Goal: Task Accomplishment & Management: Use online tool/utility

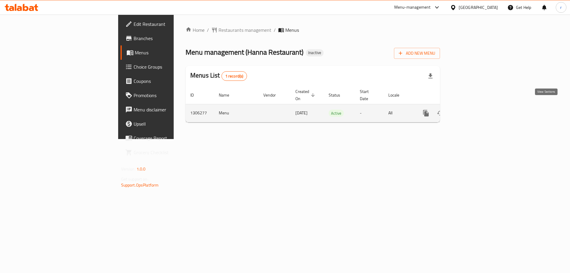
click at [476, 106] on link "enhanced table" at bounding box center [468, 113] width 14 height 14
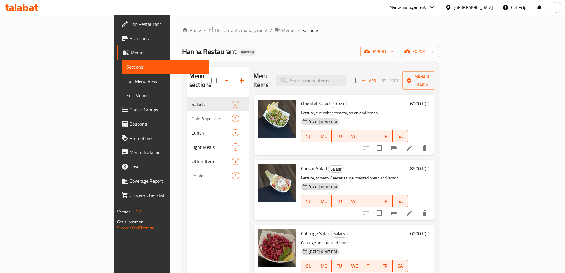
click at [126, 81] on span "Full Menu View" at bounding box center [164, 80] width 77 height 7
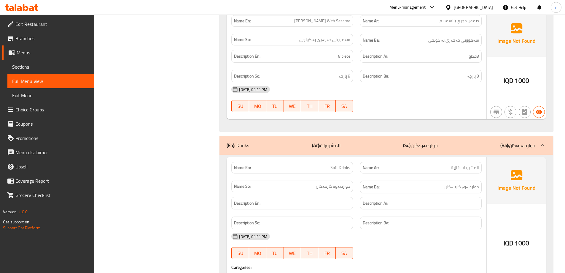
scroll to position [2849, 0]
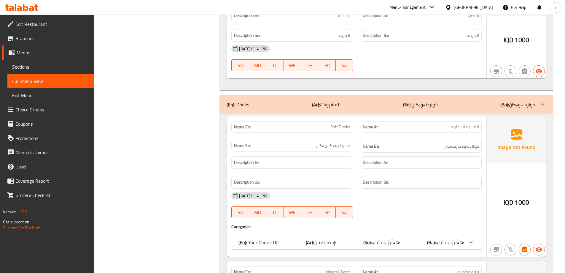
click at [373, 235] on div "(En): Your Choice Of: (Ar): إختيارك من: (So): هەڵبژاردنت لە: (Ba): هەڵبژاردنت ل…" at bounding box center [356, 242] width 250 height 14
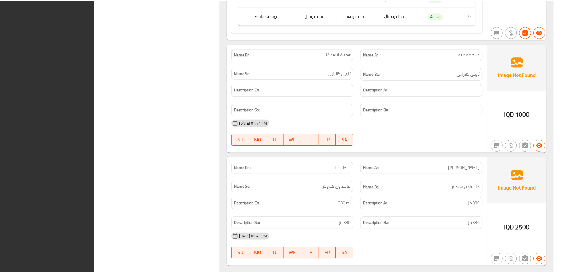
scroll to position [3206, 0]
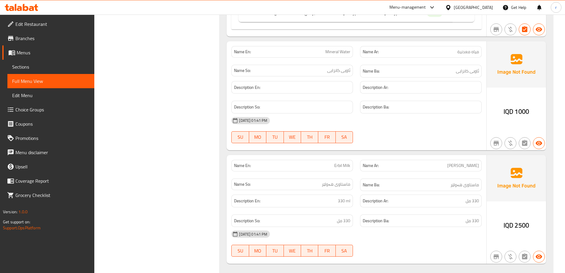
click at [43, 43] on link "Branches" at bounding box center [48, 38] width 92 height 14
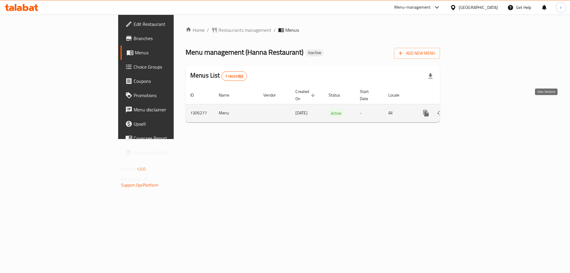
click at [472, 109] on icon "enhanced table" at bounding box center [468, 112] width 7 height 7
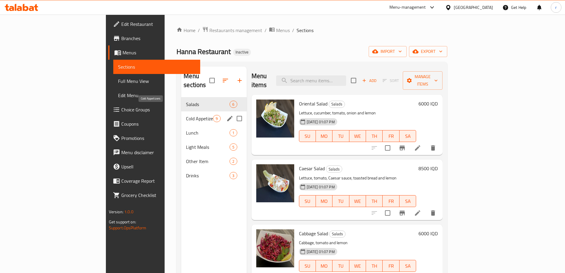
click at [186, 115] on span "Cold Appetizers" at bounding box center [199, 118] width 27 height 7
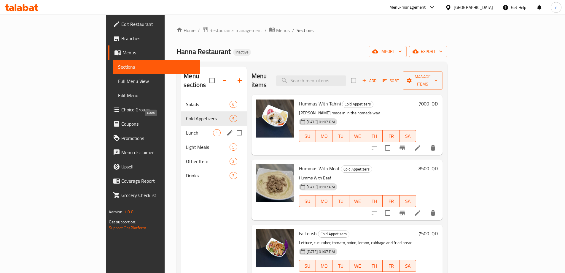
click at [186, 129] on span "Lunch" at bounding box center [199, 132] width 27 height 7
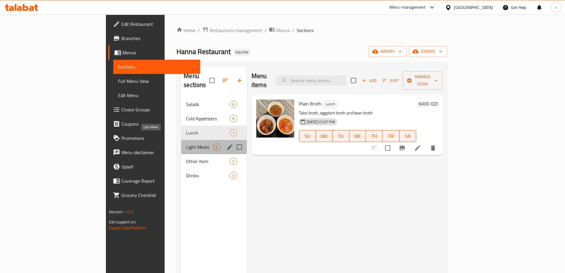
click at [186, 143] on span "Light Meals" at bounding box center [199, 146] width 27 height 7
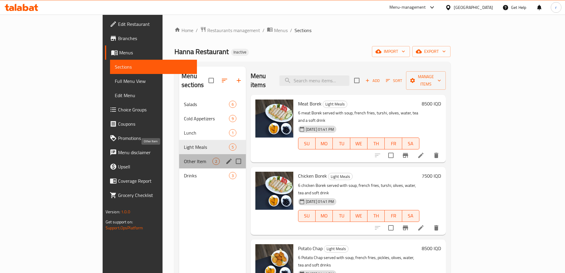
click at [184, 158] on span "Other Item" at bounding box center [198, 161] width 28 height 7
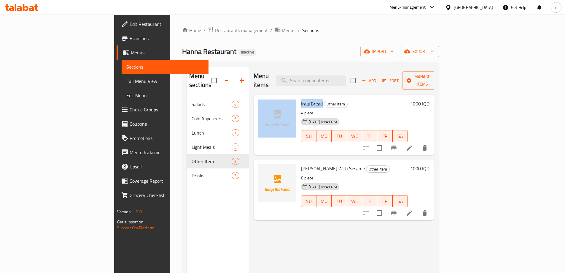
drag, startPoint x: 270, startPoint y: 96, endPoint x: 294, endPoint y: 95, distance: 23.8
click at [294, 97] on div "Iraqi Bread Other Item 4 piece 18-08-2025 01:41 PM SU MO TU WE TH FR SA 1000 IQD" at bounding box center [344, 124] width 176 height 55
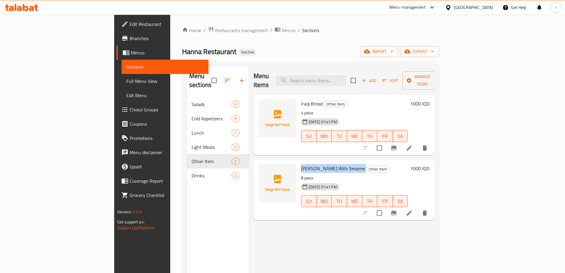
drag, startPoint x: 283, startPoint y: 158, endPoint x: 330, endPoint y: 160, distance: 46.6
click at [330, 162] on div "Samoon Hajari With Sesame Other Item 8 piece 18-08-2025 01:41 PM SU MO TU WE TH…" at bounding box center [355, 189] width 112 height 55
copy h6 "Samoon Hajari With Sesame"
click at [187, 174] on nav "Salads 6 Cold Appetizers 9 Lunch 1 Light Meals 5 Other Item 2 Drinks 3" at bounding box center [218, 140] width 62 height 90
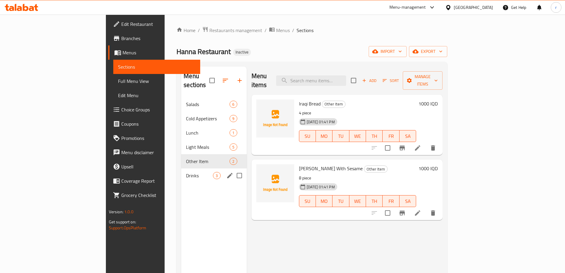
click at [186, 172] on span "Drinks" at bounding box center [199, 175] width 27 height 7
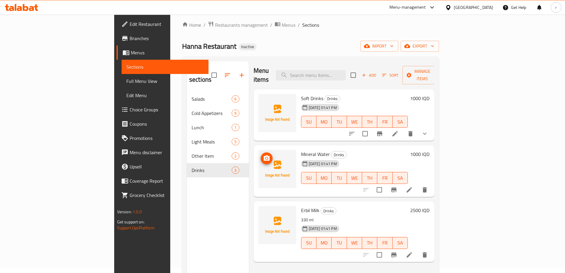
scroll to position [39, 0]
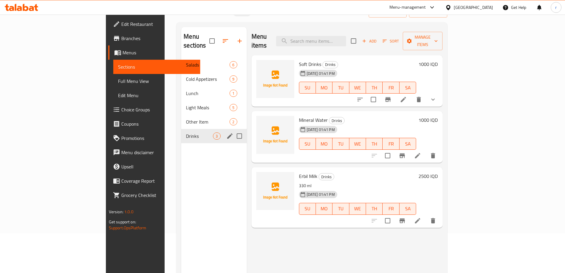
click at [186, 118] on span "Other Item" at bounding box center [208, 121] width 44 height 7
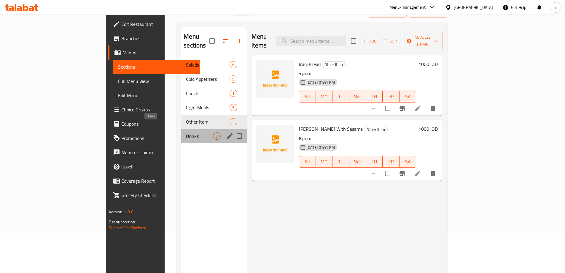
click at [186, 132] on span "Drinks" at bounding box center [199, 135] width 27 height 7
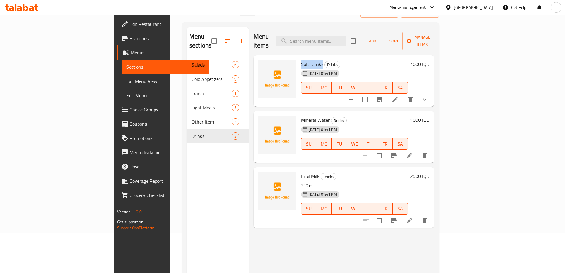
drag, startPoint x: 274, startPoint y: 57, endPoint x: 294, endPoint y: 57, distance: 19.6
click at [299, 58] on div "Soft Drinks Drinks 18-08-2025 01:41 PM SU MO TU WE TH FR SA" at bounding box center [355, 81] width 112 height 47
copy span "Soft Drinks"
drag, startPoint x: 273, startPoint y: 112, endPoint x: 301, endPoint y: 112, distance: 27.6
click at [301, 115] on span "Mineral Water" at bounding box center [315, 119] width 29 height 9
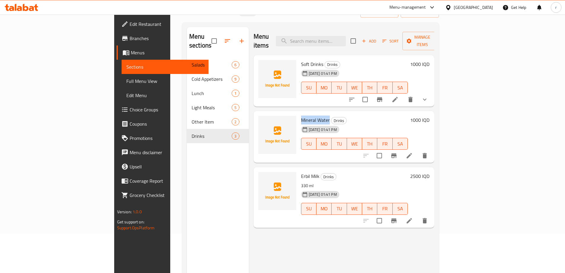
copy span "Mineral Water"
drag, startPoint x: 270, startPoint y: 170, endPoint x: 290, endPoint y: 168, distance: 20.0
click at [299, 169] on div "Erbil Milk Drinks 330 ml 18-08-2025 01:41 PM SU MO TU WE TH FR SA" at bounding box center [355, 196] width 112 height 55
copy span "Erbil Milk"
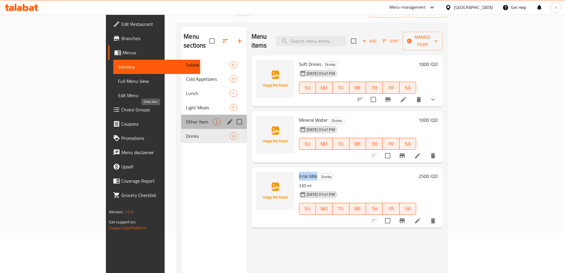
click at [186, 118] on span "Other Item" at bounding box center [199, 121] width 27 height 7
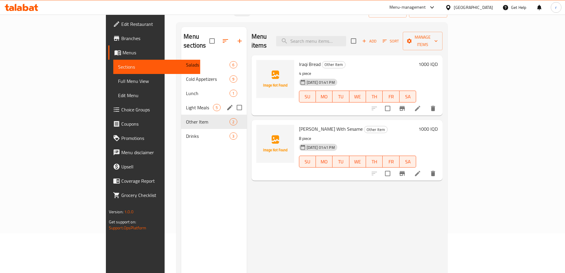
click at [181, 102] on div "Light Meals 5" at bounding box center [213, 107] width 65 height 14
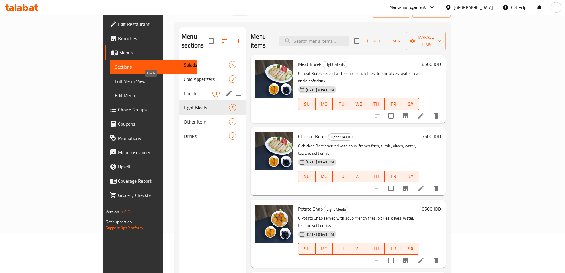
click at [184, 90] on span "Lunch" at bounding box center [198, 93] width 28 height 7
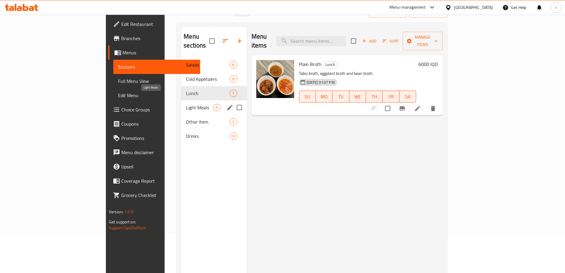
click at [186, 104] on span "Light Meals" at bounding box center [199, 107] width 27 height 7
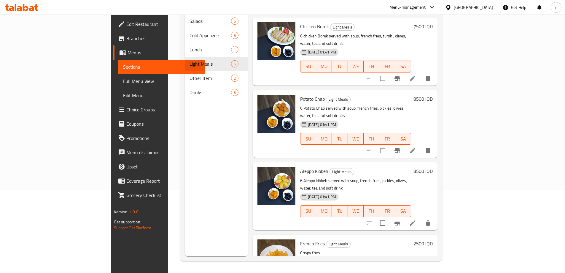
scroll to position [44, 0]
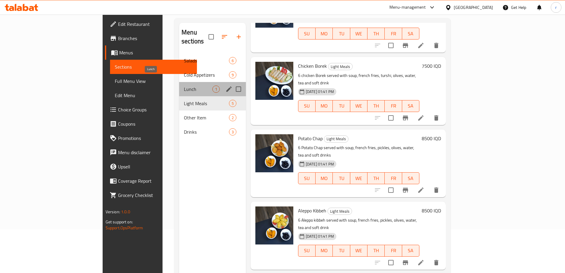
click at [184, 85] on span "Lunch" at bounding box center [198, 88] width 28 height 7
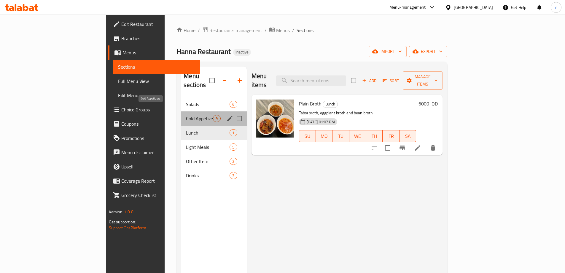
click at [186, 115] on span "Cold Appetizers" at bounding box center [199, 118] width 27 height 7
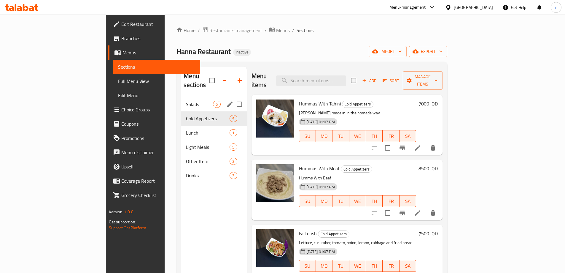
click at [186, 101] on span "Salads" at bounding box center [199, 104] width 27 height 7
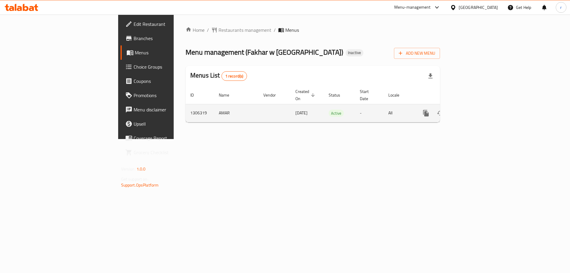
click at [476, 111] on link "enhanced table" at bounding box center [468, 113] width 14 height 14
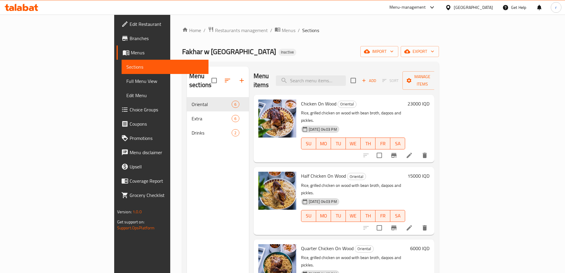
click at [122, 77] on link "Full Menu View" at bounding box center [165, 81] width 87 height 14
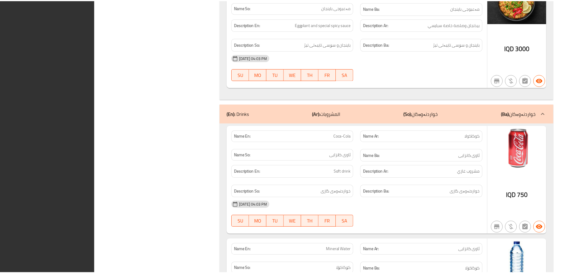
scroll to position [1590, 0]
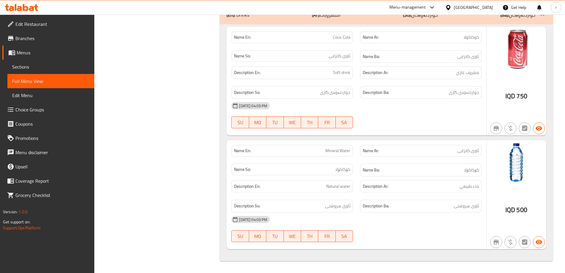
click at [61, 41] on span "Branches" at bounding box center [52, 38] width 74 height 7
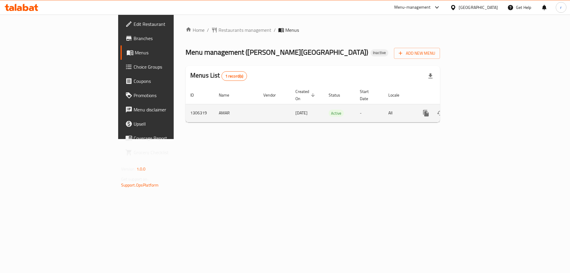
click at [472, 109] on icon "enhanced table" at bounding box center [468, 112] width 7 height 7
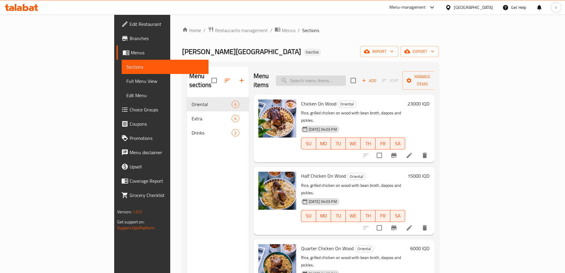
click at [346, 75] on input "search" at bounding box center [311, 80] width 70 height 10
type input "mand"
click at [266, 67] on div "Menu items Add Sort Manage items" at bounding box center [344, 80] width 181 height 28
click at [23, 7] on icon at bounding box center [26, 7] width 6 height 7
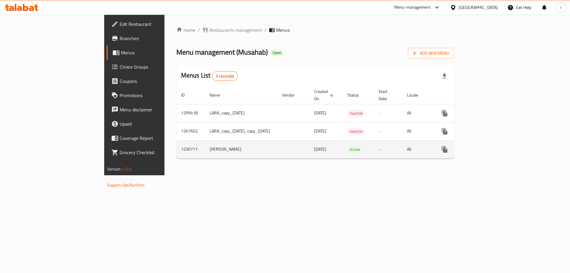
click at [491, 146] on icon "enhanced table" at bounding box center [487, 149] width 7 height 7
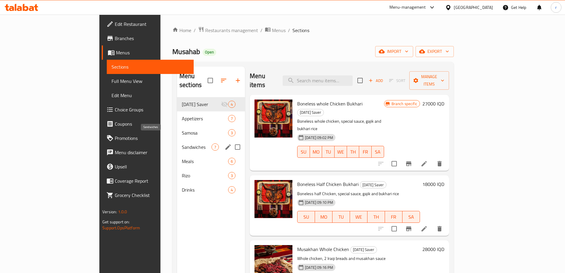
click at [182, 143] on span "Sandwiches" at bounding box center [197, 146] width 30 height 7
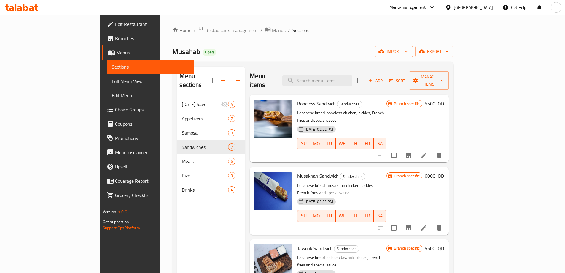
click at [107, 85] on link "Full Menu View" at bounding box center [150, 81] width 87 height 14
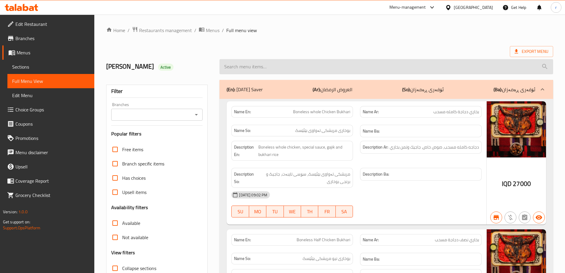
click at [300, 69] on input "search" at bounding box center [387, 66] width 334 height 15
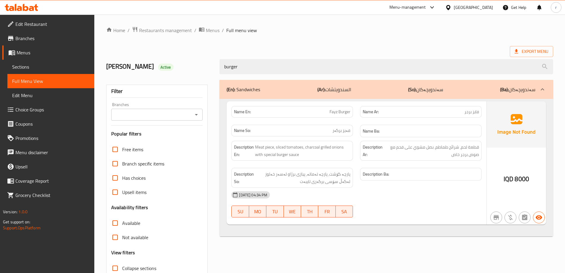
type input "burger"
click at [302, 57] on div "burger" at bounding box center [386, 66] width 341 height 22
click at [199, 116] on icon "Open" at bounding box center [196, 114] width 7 height 7
click at [287, 51] on div "Export Menu" at bounding box center [329, 51] width 447 height 11
click at [199, 116] on div "Branches" at bounding box center [157, 115] width 92 height 12
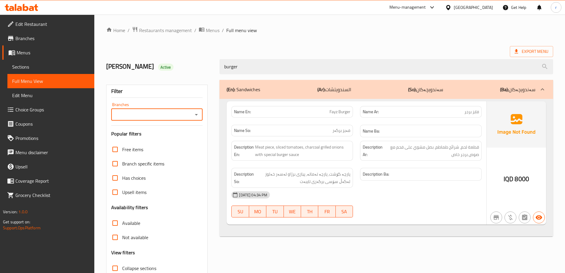
click at [196, 119] on div "Branches" at bounding box center [157, 115] width 92 height 12
click at [195, 115] on icon "Open" at bounding box center [196, 114] width 7 height 7
click at [172, 142] on li "Musahab, Al Saie" at bounding box center [157, 140] width 92 height 11
type input "Musahab, Al Saie"
click at [220, 143] on div "Name En: Fayz Burger Name Ar: فايز برجر Name So: فایز برگەر Name Ba: Descriptio…" at bounding box center [387, 168] width 334 height 138
